Goal: Communication & Community: Answer question/provide support

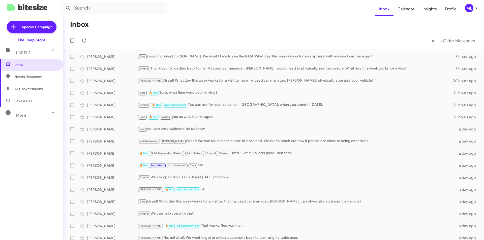
click at [38, 68] on span "Inbox" at bounding box center [31, 65] width 63 height 12
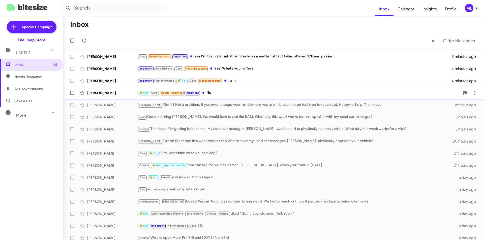
click at [216, 91] on div "🔥 Hot Cara Needs Response Important No" at bounding box center [299, 93] width 322 height 6
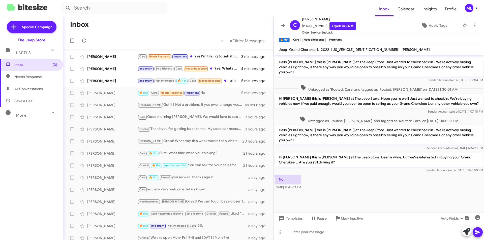
scroll to position [242, 0]
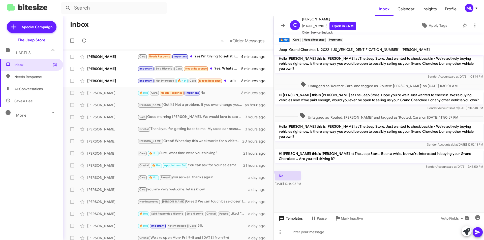
click at [291, 220] on span "Templates" at bounding box center [290, 218] width 25 height 9
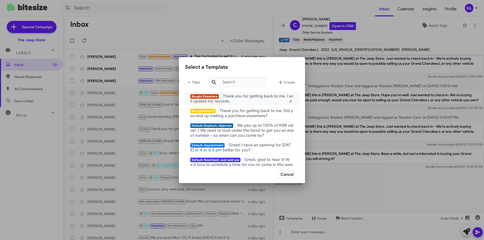
click at [251, 96] on span "Thank you for getting back to me. I will update my records." at bounding box center [241, 99] width 103 height 10
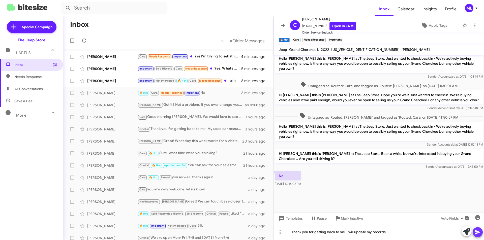
click at [476, 230] on icon at bounding box center [478, 232] width 6 height 6
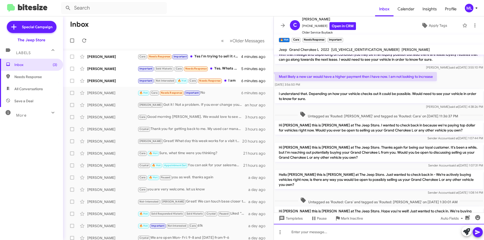
scroll to position [341, 0]
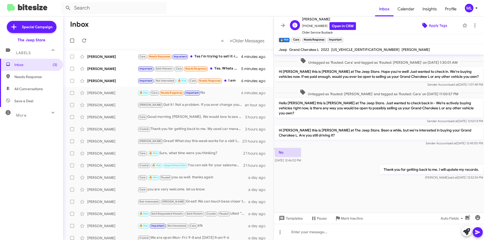
click at [437, 26] on span "Apply Tags" at bounding box center [438, 25] width 18 height 9
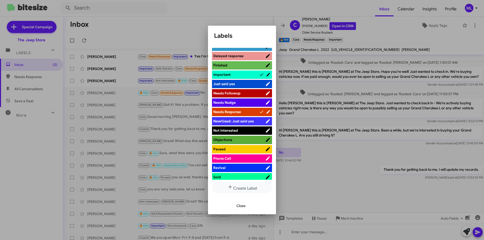
scroll to position [151, 0]
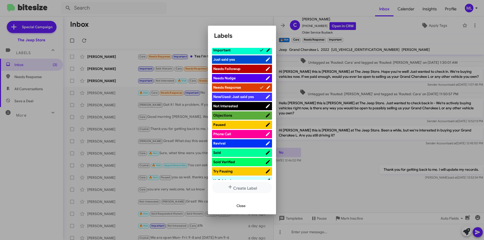
click at [242, 107] on span "Not Interested" at bounding box center [239, 106] width 52 height 5
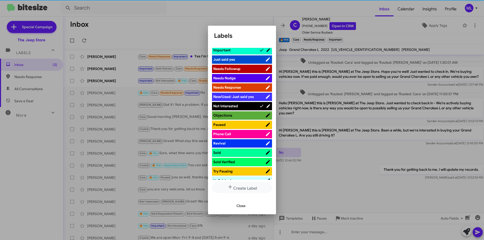
click at [244, 202] on span "Close" at bounding box center [241, 206] width 9 height 9
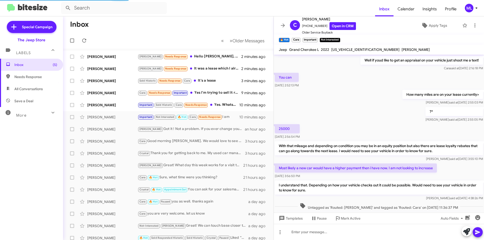
scroll to position [234, 0]
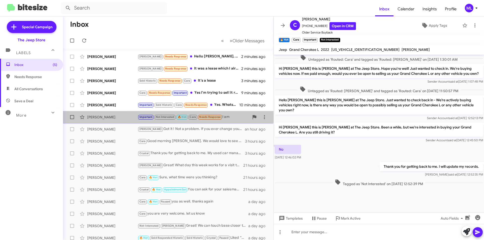
click at [229, 116] on div "Important Not Interested 🔥 Hot Cara Needs Response I am" at bounding box center [194, 117] width 112 height 6
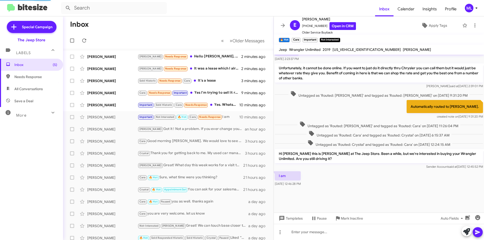
scroll to position [191, 0]
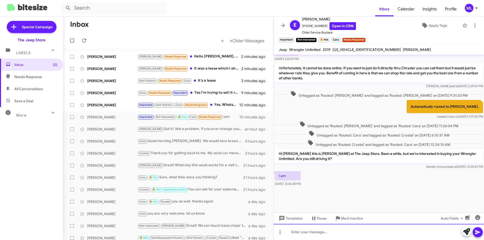
click at [309, 231] on div at bounding box center [379, 232] width 210 height 16
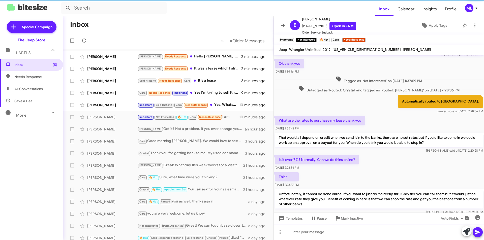
scroll to position [355, 0]
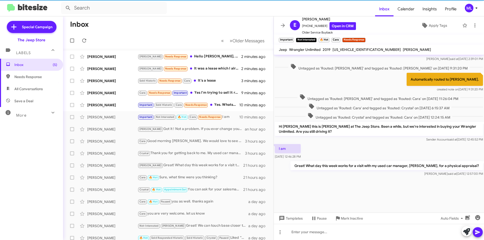
click at [326, 167] on p "Great! What day this week works for a visit with my used car manager, [PERSON_N…" at bounding box center [387, 165] width 193 height 9
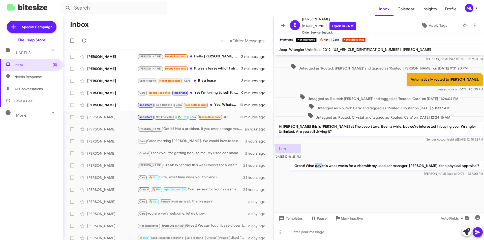
click at [326, 167] on p "Great! What day this week works for a visit with my used car manager, [PERSON_N…" at bounding box center [387, 165] width 193 height 9
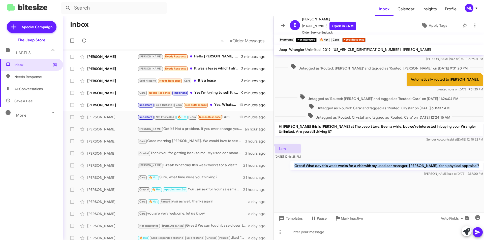
click at [326, 167] on p "Great! What day this week works for a visit with my used car manager, [PERSON_N…" at bounding box center [387, 165] width 193 height 9
copy p "Great! What day this week works for a visit with my used car manager, [PERSON_N…"
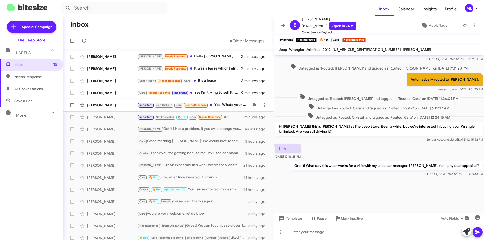
click at [223, 104] on div "Important Sold Historic Cara Needs Response Yes. Whats your offer?" at bounding box center [194, 105] width 112 height 6
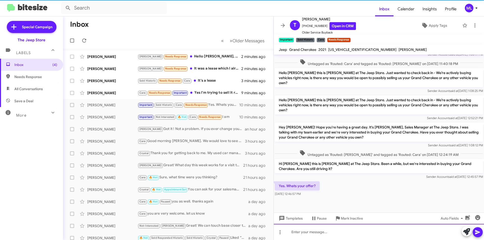
click at [297, 231] on div at bounding box center [379, 232] width 210 height 16
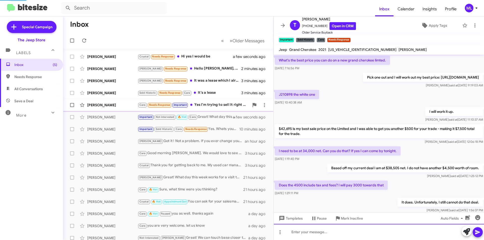
scroll to position [25, 0]
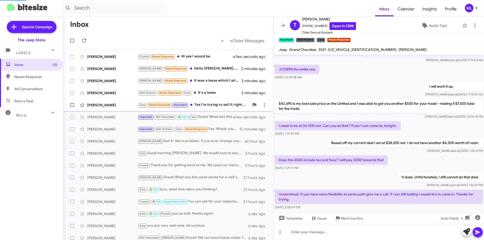
click at [190, 104] on div "Cara Needs Response Important Yes I'm trying to sell it right now as a matter o…" at bounding box center [194, 105] width 112 height 6
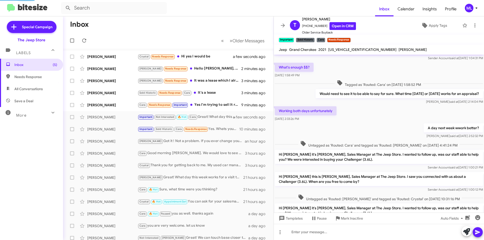
scroll to position [114, 0]
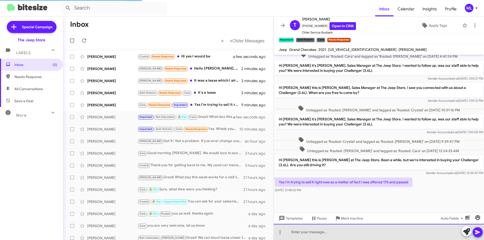
click at [359, 236] on div at bounding box center [379, 232] width 210 height 16
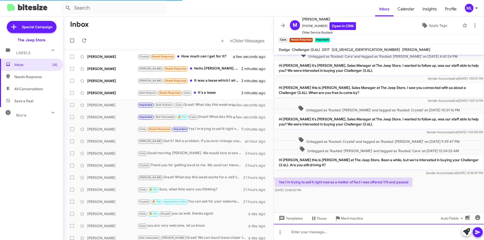
scroll to position [0, 0]
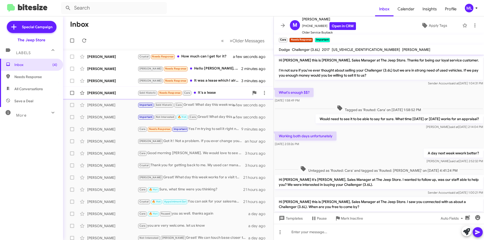
click at [201, 95] on div "Sold Historic Needs Response Cara It's a lease" at bounding box center [194, 93] width 112 height 6
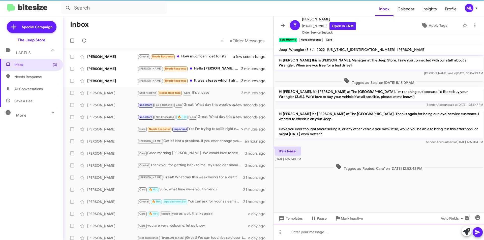
click at [310, 237] on div at bounding box center [379, 232] width 210 height 16
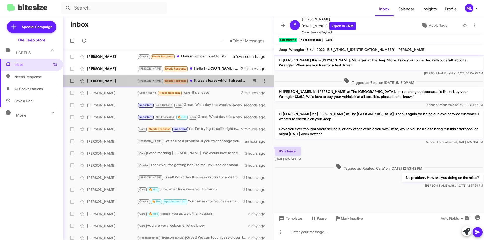
click at [216, 82] on div "Andrew Needs Response It was a lease which I already returned" at bounding box center [194, 81] width 112 height 6
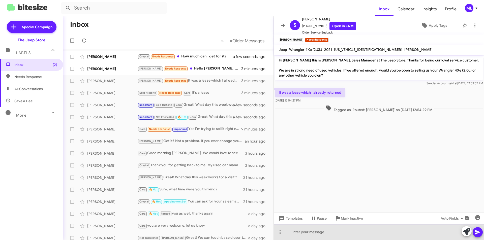
click at [303, 233] on div at bounding box center [379, 232] width 210 height 16
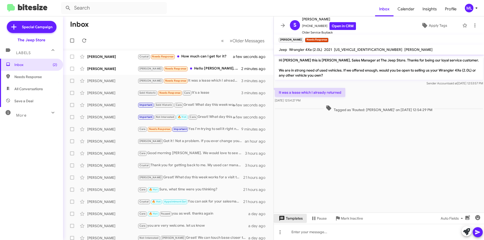
click at [292, 216] on span "Templates" at bounding box center [290, 218] width 25 height 9
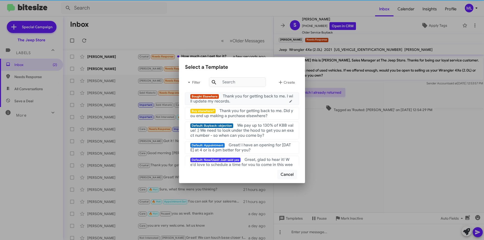
click at [242, 103] on div "Bought Elsewhere Thank you for getting back to me. I will update my records." at bounding box center [241, 99] width 103 height 10
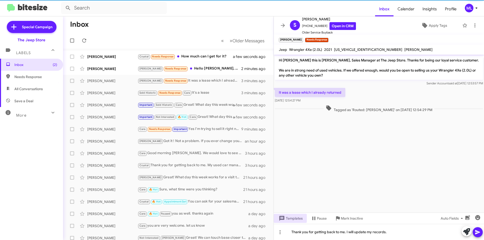
click at [478, 232] on icon at bounding box center [477, 233] width 5 height 4
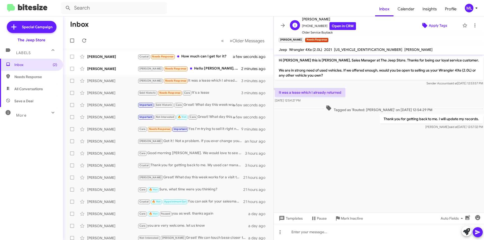
click at [434, 26] on span "Apply Tags" at bounding box center [438, 25] width 18 height 9
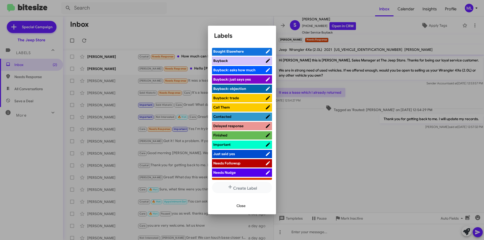
scroll to position [151, 0]
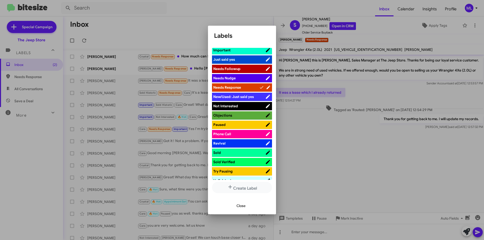
click at [236, 105] on span "Not Interested" at bounding box center [225, 106] width 25 height 5
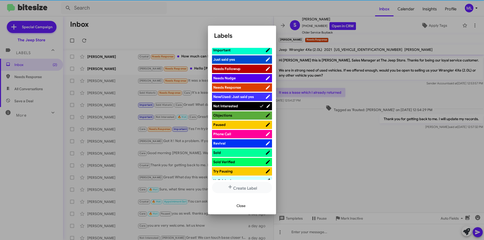
click at [246, 204] on button "Close" at bounding box center [241, 206] width 17 height 9
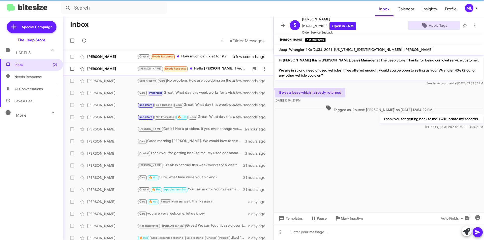
click at [220, 67] on div "Andrew Needs Response Hello Michael, I would love to get rid of the truck but I…" at bounding box center [194, 69] width 112 height 6
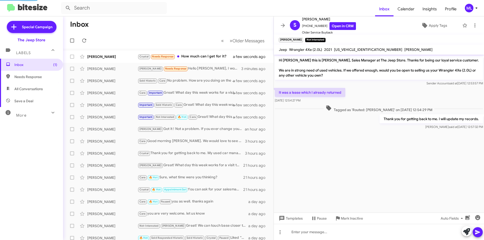
scroll to position [18, 0]
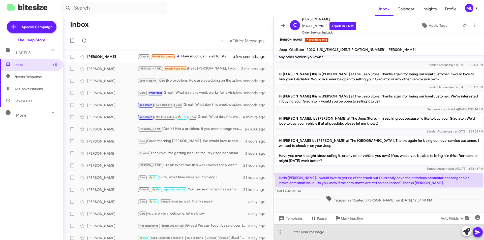
click at [336, 230] on div at bounding box center [379, 232] width 210 height 16
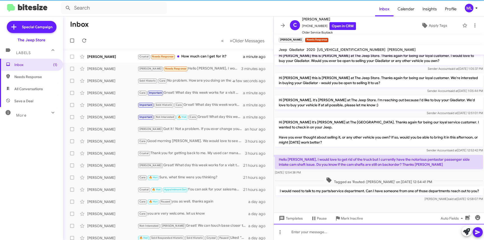
scroll to position [42, 0]
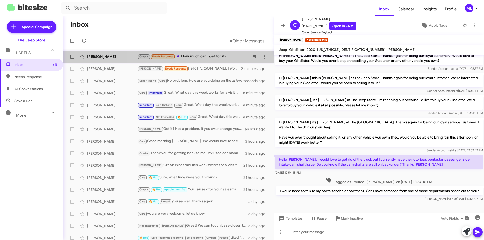
click at [215, 62] on div "Sophia Bailey Crystal Needs Response How much can I get for it? a minute ago" at bounding box center [168, 57] width 203 height 10
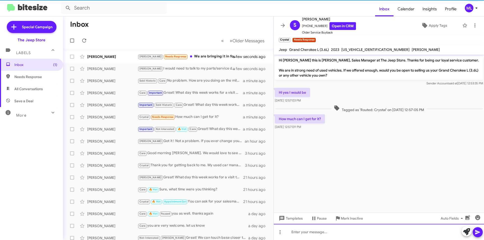
click at [322, 235] on div at bounding box center [379, 232] width 210 height 16
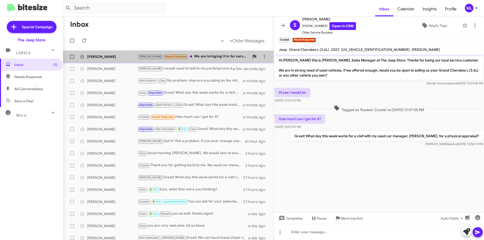
click at [203, 57] on div "Andrew Needs Response We are bringing it in for service today but it's my sons …" at bounding box center [194, 57] width 112 height 6
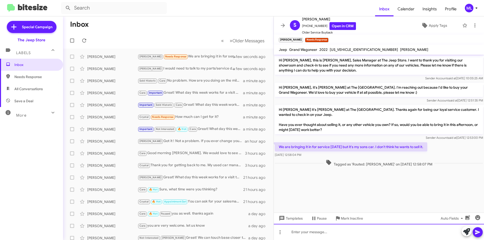
click at [327, 235] on div at bounding box center [379, 232] width 210 height 16
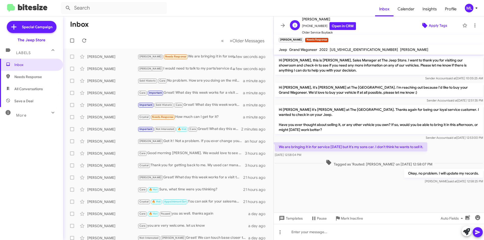
click at [431, 24] on span "Apply Tags" at bounding box center [438, 25] width 18 height 9
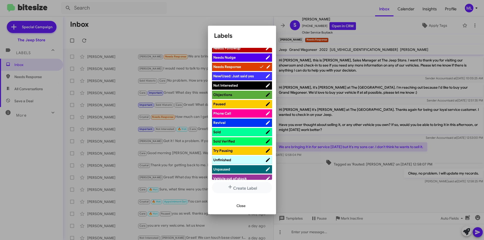
scroll to position [177, 0]
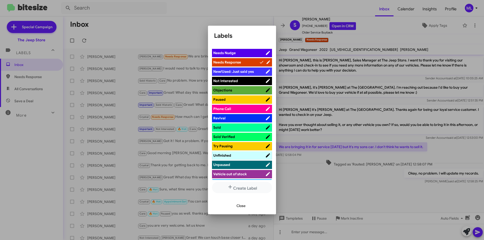
click at [240, 82] on span "Not Interested" at bounding box center [239, 80] width 52 height 5
click at [241, 210] on span "Close" at bounding box center [241, 206] width 9 height 9
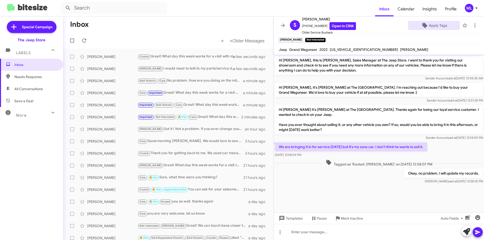
click at [32, 101] on span "Save a Deal" at bounding box center [23, 101] width 19 height 5
type input "in:not-interested"
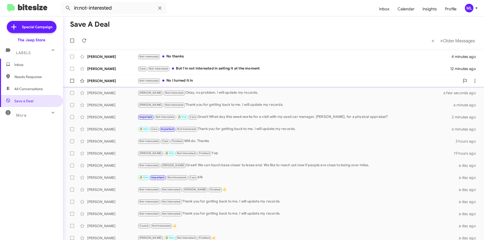
click at [180, 78] on div "Not-Interested No I turned it in" at bounding box center [299, 81] width 322 height 6
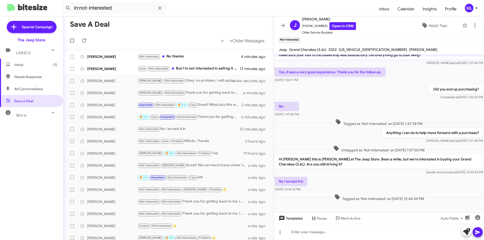
scroll to position [13, 0]
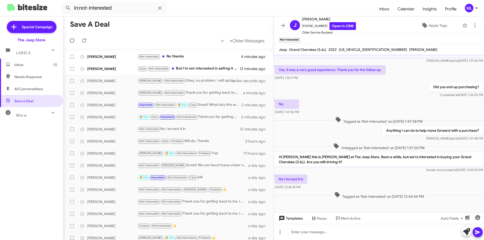
click at [289, 217] on span "Templates" at bounding box center [290, 218] width 25 height 9
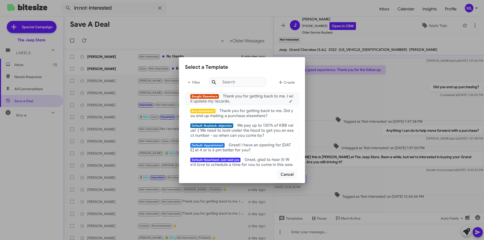
click at [238, 102] on div "Bought Elsewhere Thank you for getting back to me. I will update my records." at bounding box center [241, 99] width 103 height 10
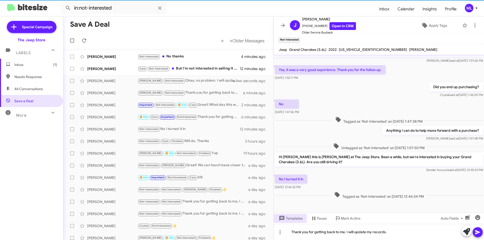
click at [480, 230] on icon at bounding box center [478, 232] width 6 height 6
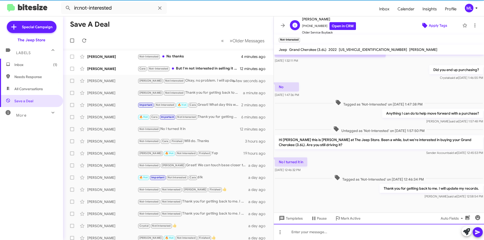
scroll to position [31, 0]
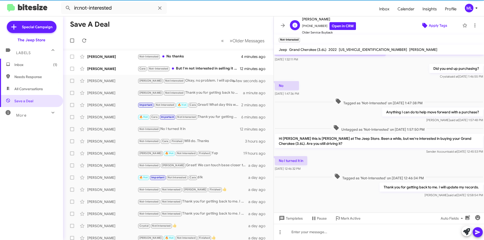
click at [434, 25] on span "Apply Tags" at bounding box center [438, 25] width 18 height 9
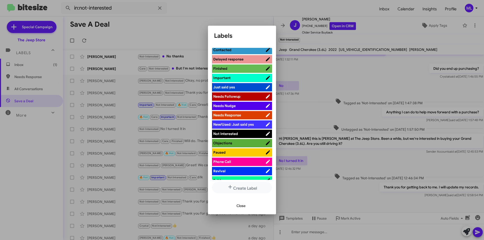
scroll to position [126, 0]
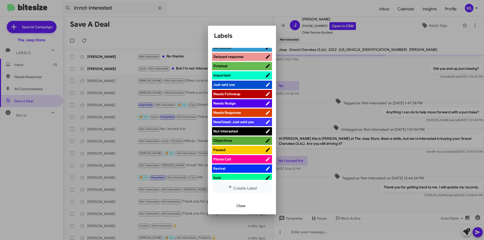
click at [230, 130] on span "Not Interested" at bounding box center [225, 131] width 25 height 5
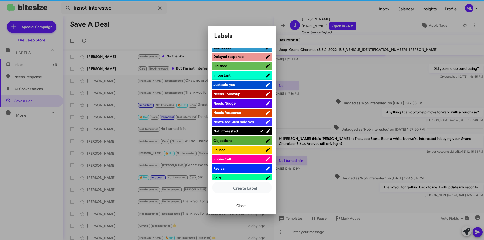
click at [245, 205] on span "Close" at bounding box center [241, 206] width 9 height 9
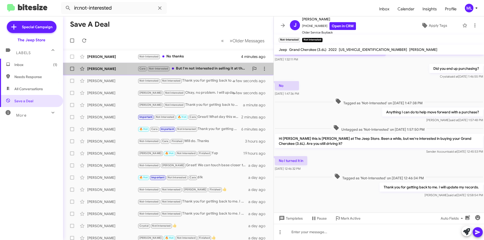
click at [188, 67] on div "Cara Not-Interested But I'm not interested in selling it at the moment" at bounding box center [194, 69] width 112 height 6
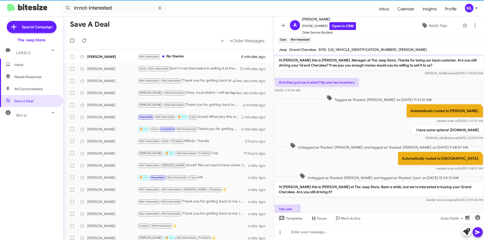
scroll to position [50, 0]
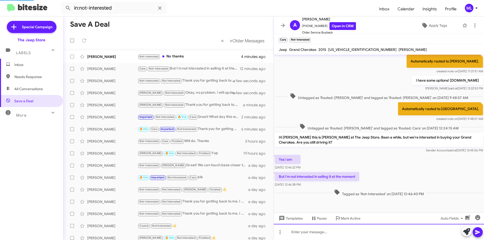
click at [298, 235] on div at bounding box center [379, 232] width 210 height 16
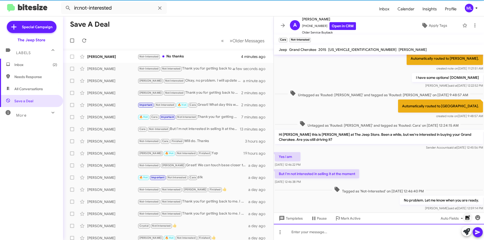
scroll to position [68, 0]
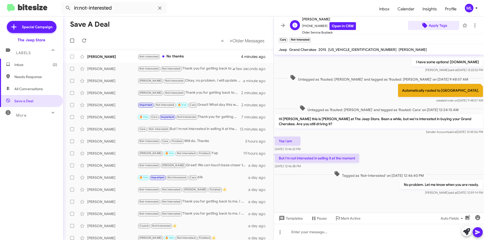
click at [429, 24] on span "Apply Tags" at bounding box center [438, 25] width 18 height 9
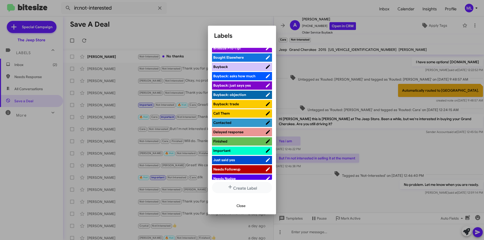
scroll to position [151, 0]
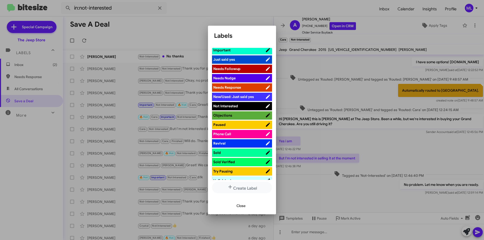
click at [244, 107] on span "Not Interested" at bounding box center [239, 106] width 52 height 5
click at [244, 209] on span "Close" at bounding box center [241, 206] width 9 height 9
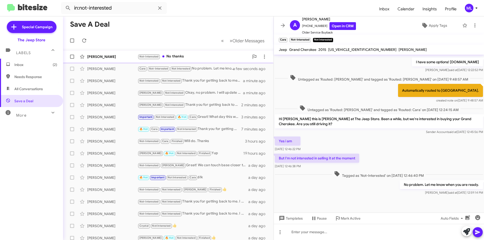
click at [165, 56] on div "Not-Interested No thanks" at bounding box center [194, 57] width 112 height 6
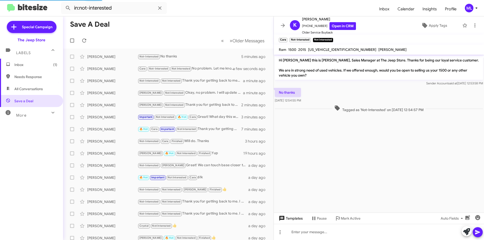
click at [295, 220] on span "Templates" at bounding box center [290, 218] width 25 height 9
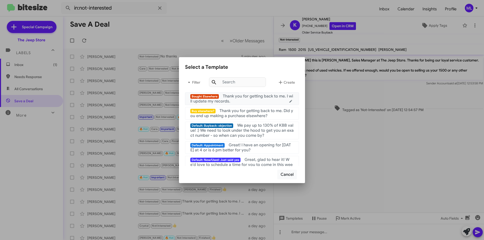
click at [248, 95] on span "Thank you for getting back to me. I will update my records." at bounding box center [241, 99] width 103 height 10
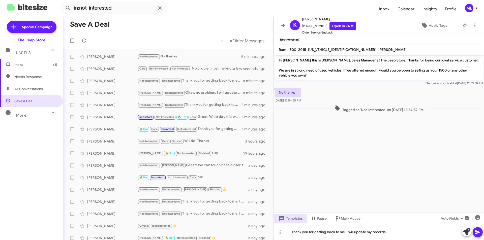
click at [480, 232] on icon at bounding box center [478, 232] width 6 height 6
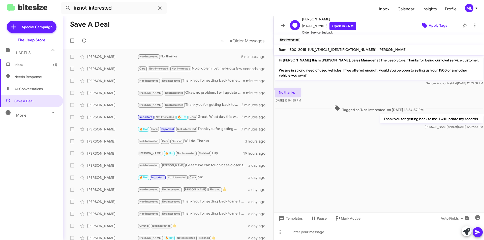
click at [443, 26] on span "Apply Tags" at bounding box center [438, 25] width 18 height 9
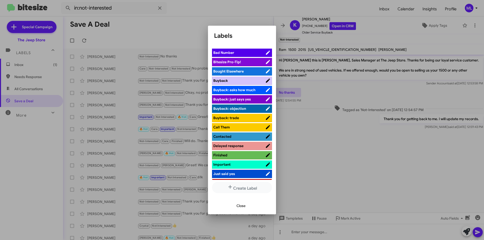
scroll to position [126, 0]
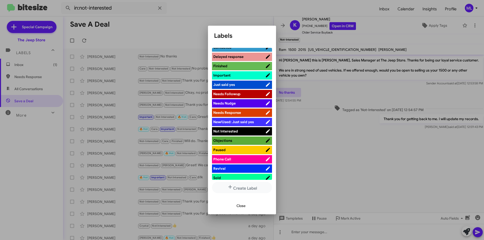
click at [245, 131] on span "Not Interested" at bounding box center [239, 131] width 52 height 5
click at [239, 205] on span "Close" at bounding box center [241, 206] width 9 height 9
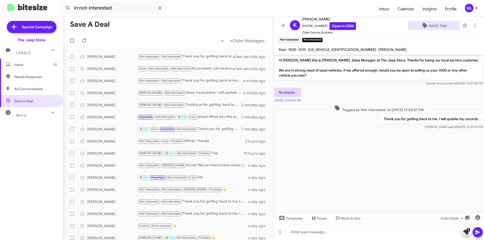
click at [28, 66] on span "Inbox (1)" at bounding box center [35, 64] width 43 height 5
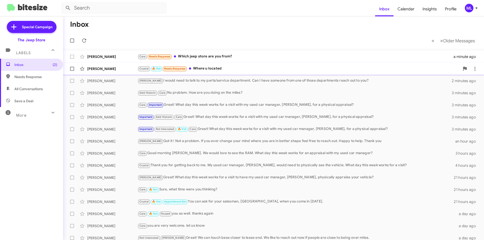
click at [199, 67] on div "Crystal 🔥 Hot Needs Response Where u located" at bounding box center [299, 69] width 322 height 6
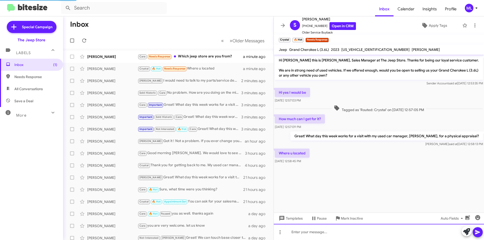
click at [319, 231] on div at bounding box center [379, 232] width 210 height 16
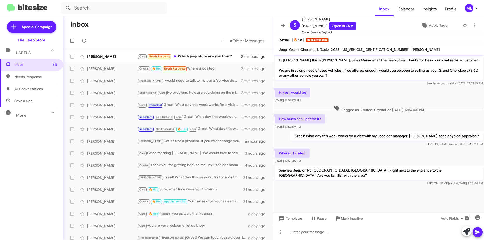
click at [302, 170] on p "Seaview Jeep on Rt. [GEOGRAPHIC_DATA], [GEOGRAPHIC_DATA]. Right next to the ent…" at bounding box center [379, 173] width 208 height 14
copy p "Seaview Jeep on Rt. [GEOGRAPHIC_DATA], [GEOGRAPHIC_DATA]. Right next to the ent…"
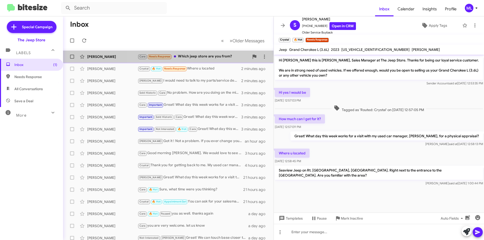
click at [198, 58] on div "Cara Needs Response Which jeep store are you from?" at bounding box center [194, 57] width 112 height 6
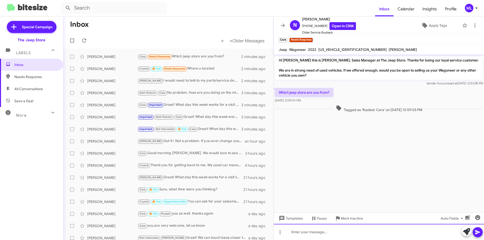
click at [322, 232] on div at bounding box center [379, 232] width 210 height 16
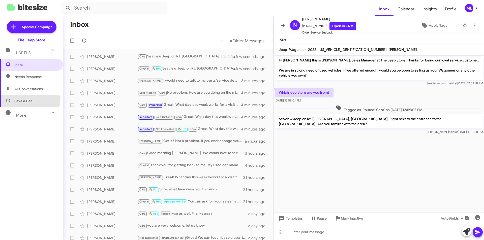
click at [27, 98] on span "Save a Deal" at bounding box center [31, 101] width 63 height 12
type input "in:not-interested"
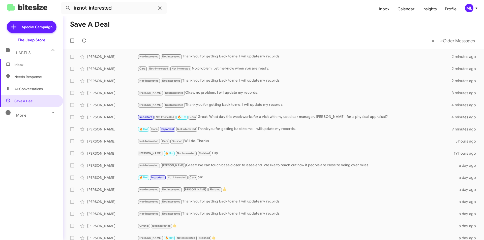
click at [30, 63] on span "Inbox" at bounding box center [35, 64] width 43 height 5
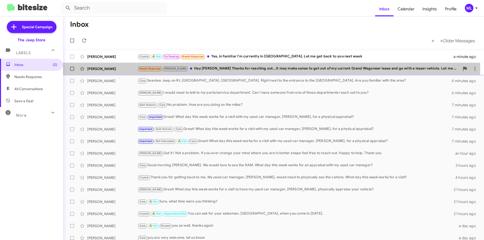
click at [208, 68] on div "Needs Response Andrew Hey Michael Thanks for reaching out...It may make sense t…" at bounding box center [299, 69] width 322 height 6
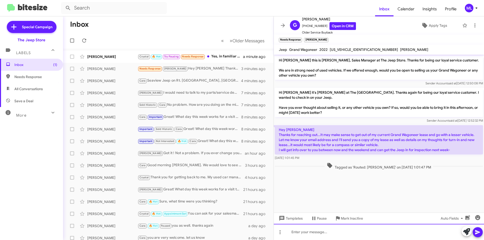
click at [375, 232] on div at bounding box center [379, 232] width 210 height 16
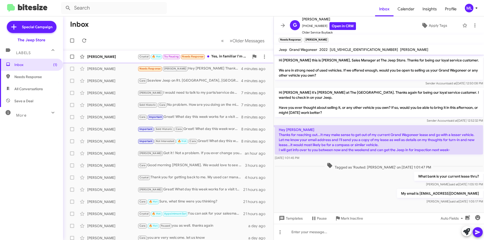
click at [220, 57] on div "Crystal 🔥 Hot Try Pausing Needs Response Yes, in familiar I'm currently in Broo…" at bounding box center [194, 57] width 112 height 6
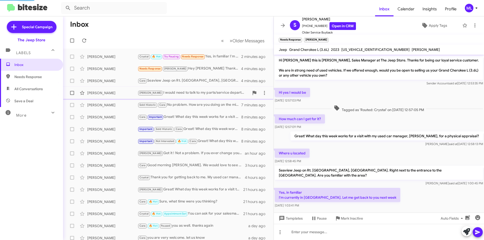
scroll to position [7, 0]
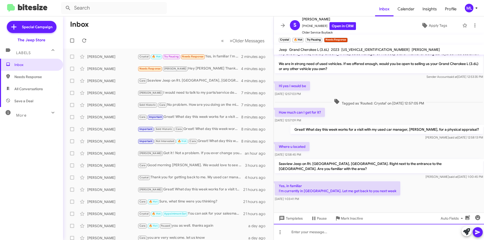
click at [320, 236] on div at bounding box center [379, 232] width 210 height 16
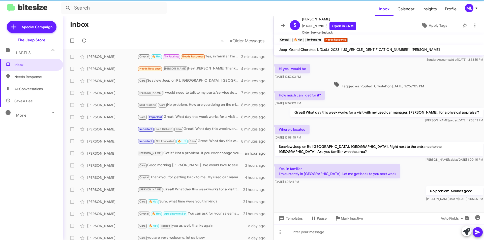
scroll to position [25, 0]
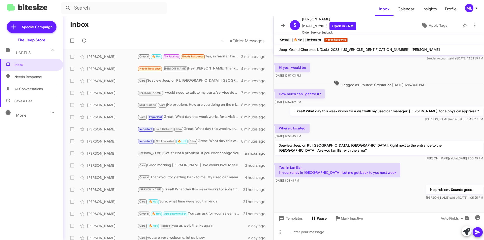
click at [313, 218] on icon at bounding box center [313, 219] width 3 height 4
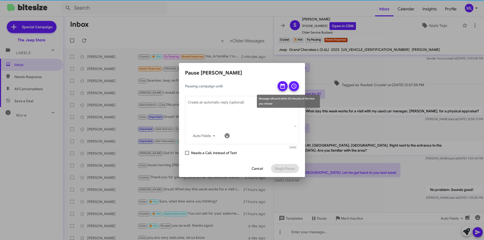
click at [282, 85] on icon at bounding box center [283, 86] width 6 height 6
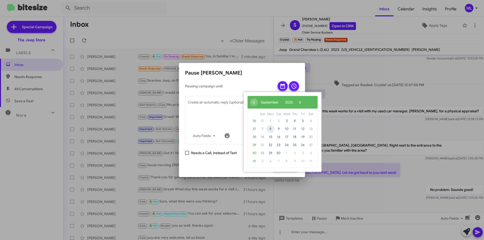
click at [270, 128] on span "8" at bounding box center [271, 129] width 8 height 8
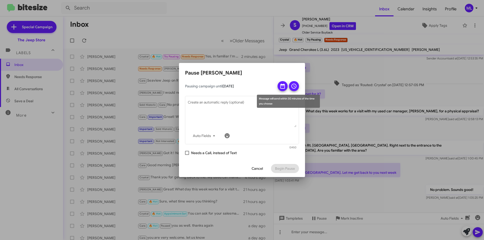
click at [292, 85] on icon at bounding box center [294, 86] width 6 height 6
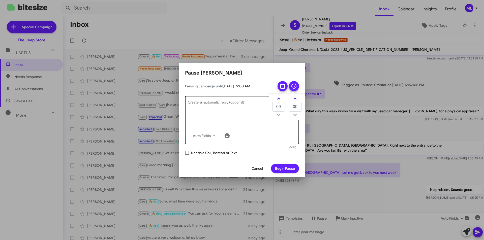
click at [223, 115] on textarea "Create an automatic reply (optional)" at bounding box center [242, 114] width 109 height 26
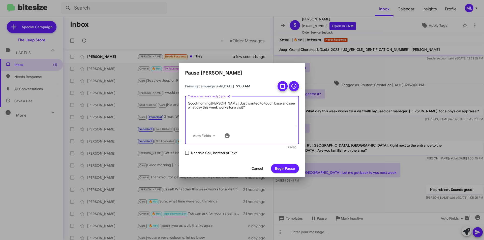
type textarea "Good morning Sophia. Just wanted to touch base and see what day this week works…"
click at [289, 170] on span "Begin Pause" at bounding box center [285, 168] width 20 height 9
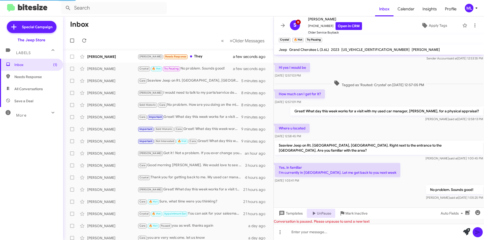
scroll to position [73, 0]
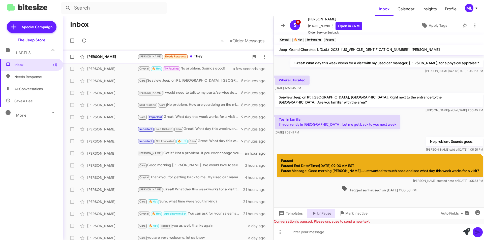
click at [189, 54] on div "Andrew Needs Response They" at bounding box center [194, 57] width 112 height 6
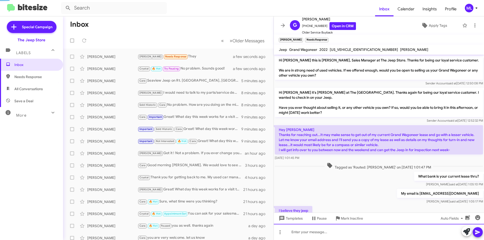
click at [324, 231] on div at bounding box center [379, 232] width 210 height 16
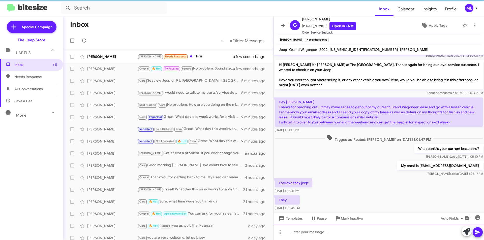
scroll to position [55, 0]
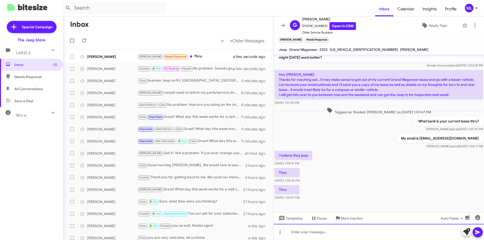
click at [313, 234] on div at bounding box center [379, 232] width 210 height 16
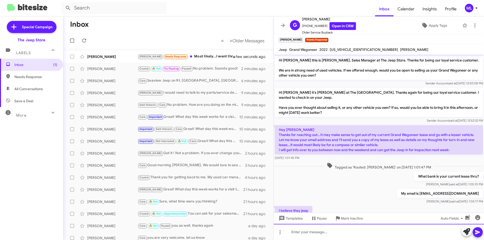
scroll to position [92, 0]
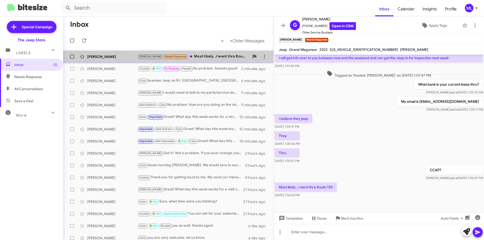
click at [202, 57] on div "Andrew Needs Response Most likely...I went thru Route 130" at bounding box center [194, 57] width 112 height 6
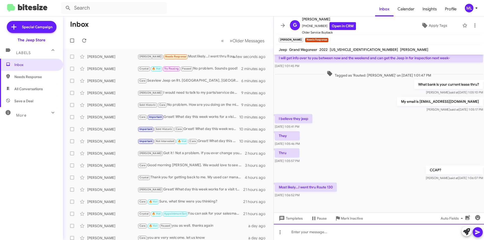
click at [342, 238] on div at bounding box center [379, 232] width 210 height 16
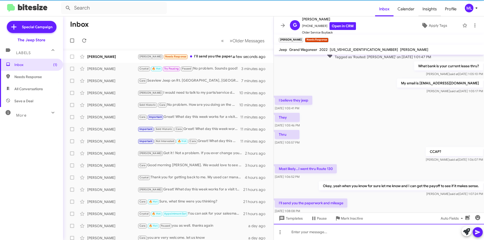
scroll to position [0, 0]
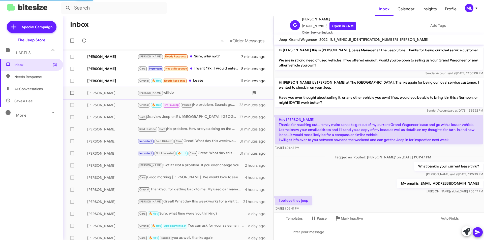
scroll to position [137, 0]
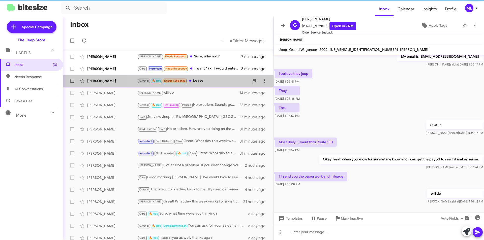
click at [206, 78] on div "[PERSON_NAME] [PERSON_NAME] 🔥 Hot Needs Response Lease 11 minutes ago" at bounding box center [168, 81] width 203 height 10
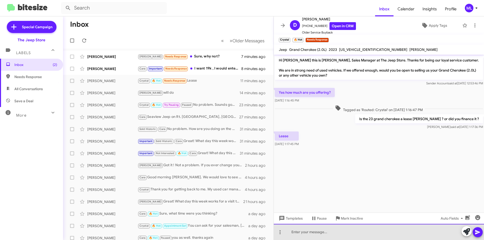
click at [303, 226] on div at bounding box center [379, 232] width 210 height 16
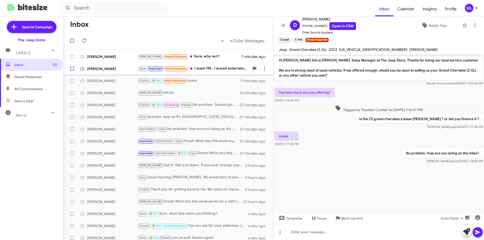
click at [205, 69] on div "Cara Important Needs Response I want 19k , I would entertain something close th…" at bounding box center [194, 69] width 112 height 6
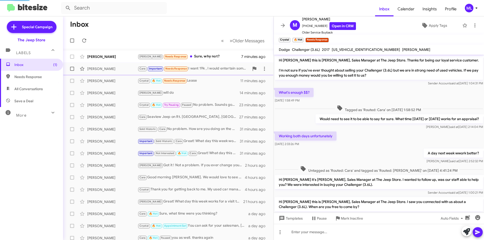
scroll to position [193, 0]
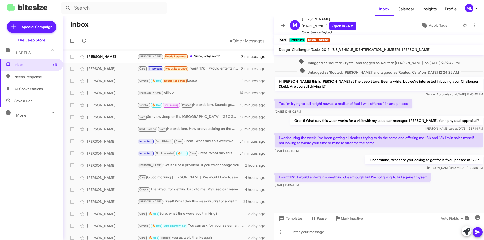
click at [327, 235] on div at bounding box center [379, 232] width 210 height 16
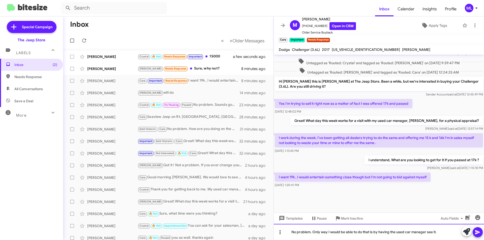
drag, startPoint x: 447, startPoint y: 232, endPoint x: 281, endPoint y: 237, distance: 165.8
click at [281, 237] on div "No problem. Only way I would be able to do that is by having the used car manag…" at bounding box center [379, 232] width 210 height 16
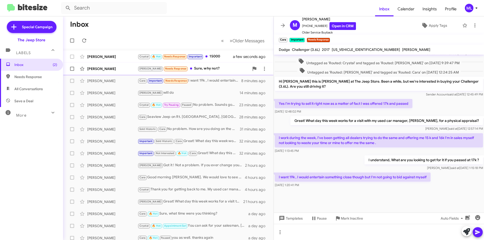
click at [188, 68] on div "[PERSON_NAME] Needs Response Sure, why not?" at bounding box center [194, 69] width 112 height 6
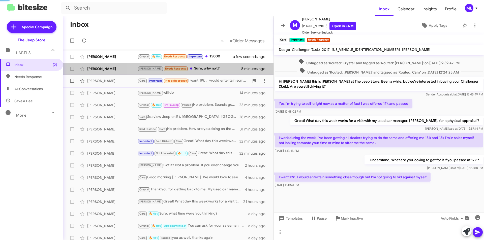
scroll to position [60, 0]
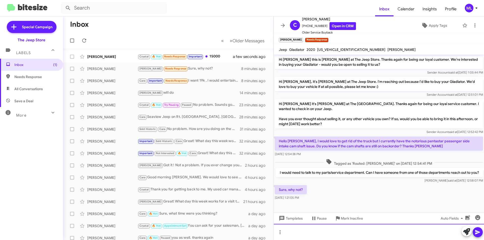
click at [336, 237] on div at bounding box center [379, 232] width 210 height 16
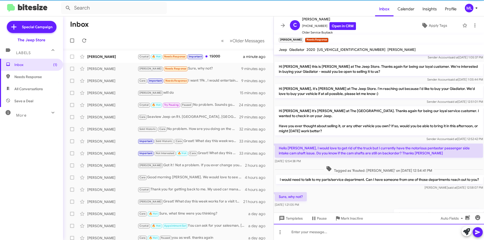
scroll to position [79, 0]
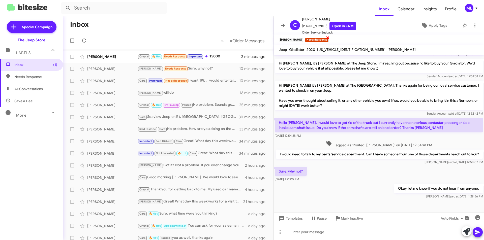
click at [326, 39] on span "×" at bounding box center [328, 38] width 4 height 6
click at [474, 25] on icon at bounding box center [475, 25] width 6 height 6
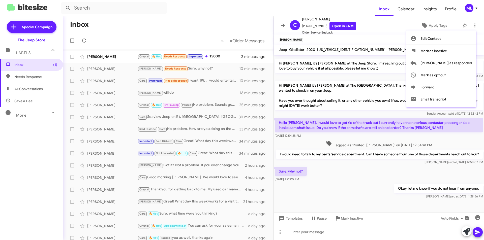
click at [436, 24] on div at bounding box center [242, 120] width 484 height 240
click at [436, 24] on span "Apply Tags" at bounding box center [438, 25] width 18 height 9
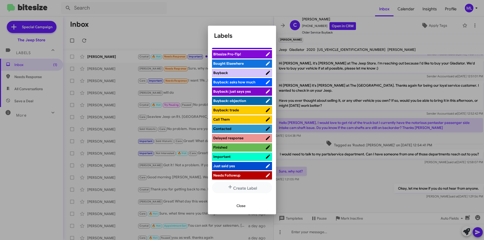
scroll to position [126, 0]
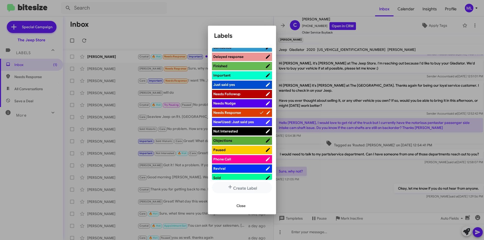
click at [242, 132] on span "Not Interested" at bounding box center [239, 131] width 52 height 5
click at [246, 204] on span "Close" at bounding box center [241, 206] width 9 height 9
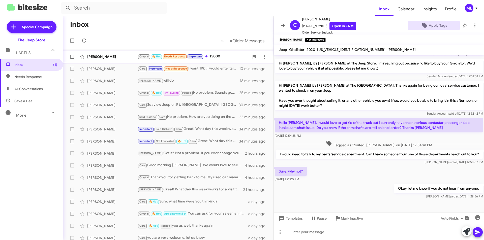
click at [213, 57] on div "Crystal 🔥 Hot Needs Response Important 15000" at bounding box center [194, 57] width 112 height 6
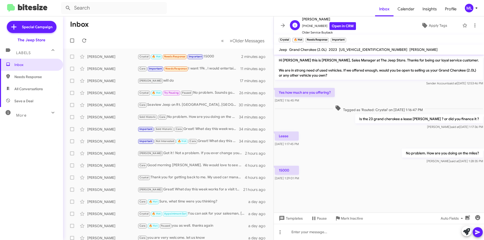
drag, startPoint x: 323, startPoint y: 27, endPoint x: 306, endPoint y: 26, distance: 17.2
click at [306, 26] on span "[PHONE_NUMBER] Open in CRM" at bounding box center [329, 26] width 54 height 8
copy span "7322455270"
click at [308, 232] on div at bounding box center [379, 232] width 210 height 16
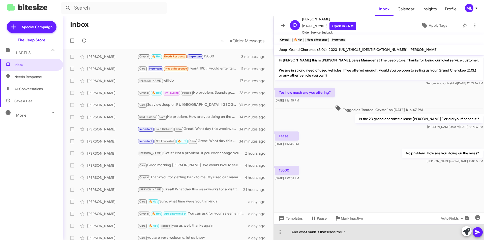
click at [293, 232] on div "And what bank is that lease thru?" at bounding box center [379, 232] width 210 height 16
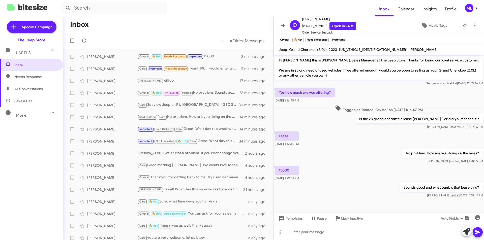
click at [23, 103] on span "Save a Deal" at bounding box center [23, 101] width 19 height 5
type input "in:not-interested"
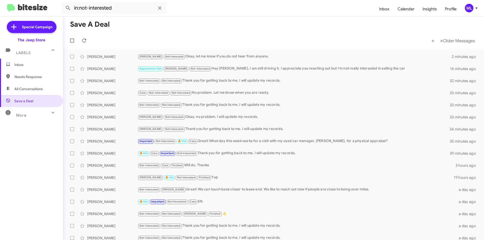
click at [23, 64] on span "Inbox" at bounding box center [35, 64] width 43 height 5
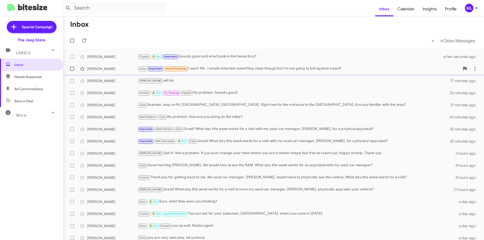
click at [206, 69] on div "Cara Important Needs Response I want 19k , I would entertain something close th…" at bounding box center [299, 69] width 322 height 6
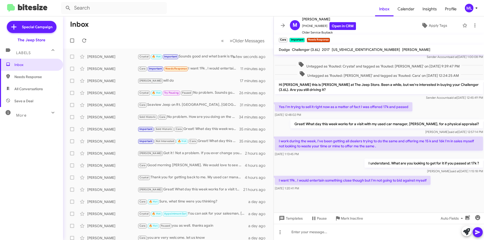
scroll to position [193, 0]
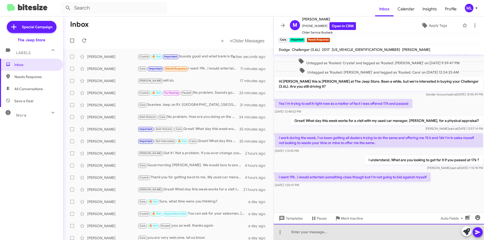
click at [401, 234] on div at bounding box center [379, 232] width 210 height 16
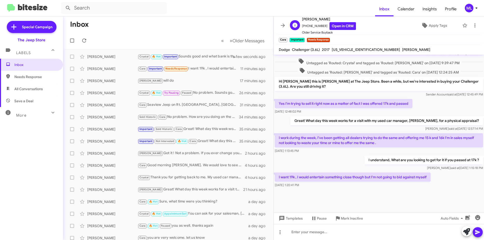
drag, startPoint x: 322, startPoint y: 25, endPoint x: 305, endPoint y: 23, distance: 17.2
click at [305, 23] on span "[PHONE_NUMBER] Open in CRM" at bounding box center [329, 26] width 54 height 8
copy span "7325133070"
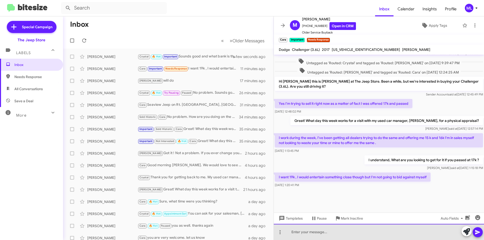
click at [320, 235] on div at bounding box center [379, 232] width 210 height 16
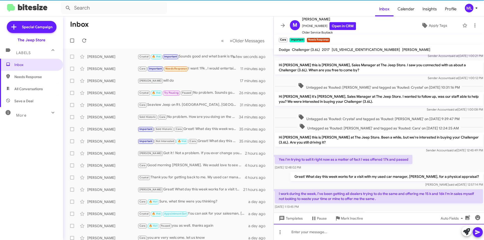
scroll to position [211, 0]
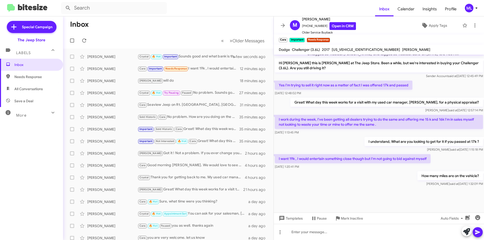
click at [344, 51] on span "[US_VEHICLE_IDENTIFICATION_NUMBER]" at bounding box center [366, 49] width 68 height 5
copy span "[US_VEHICLE_IDENTIFICATION_NUMBER]"
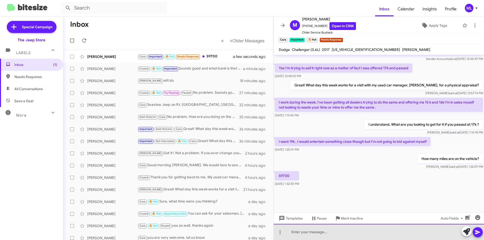
click at [348, 232] on div at bounding box center [379, 232] width 210 height 16
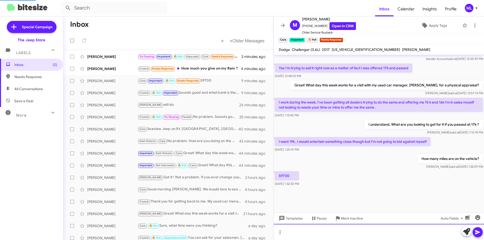
scroll to position [209, 0]
